Goal: Information Seeking & Learning: Find specific fact

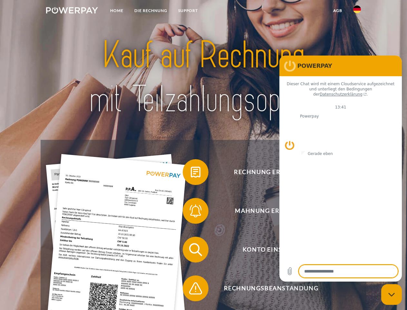
click at [72, 11] on img at bounding box center [72, 10] width 52 height 6
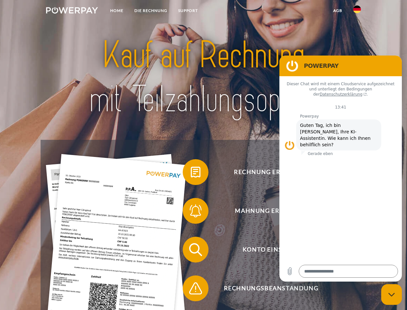
click at [357, 11] on img at bounding box center [358, 9] width 8 height 8
click at [338, 11] on link "agb" at bounding box center [338, 11] width 20 height 12
click at [191, 173] on span at bounding box center [186, 172] width 32 height 32
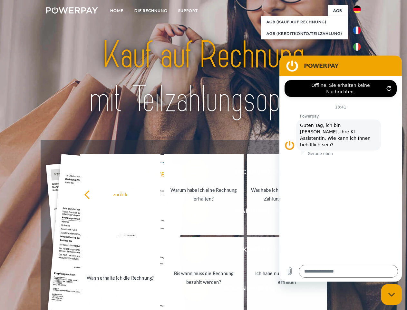
click at [191, 251] on link "Bis wann muss die Rechnung bezahlt werden?" at bounding box center [204, 277] width 80 height 81
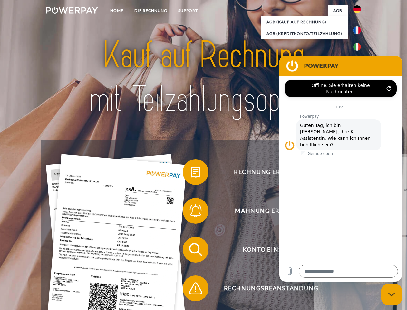
click at [191, 289] on span at bounding box center [186, 288] width 32 height 32
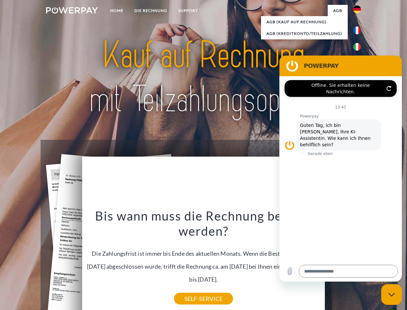
click at [392, 294] on icon "Messaging-Fenster schließen" at bounding box center [392, 294] width 7 height 4
type textarea "*"
